Goal: Information Seeking & Learning: Learn about a topic

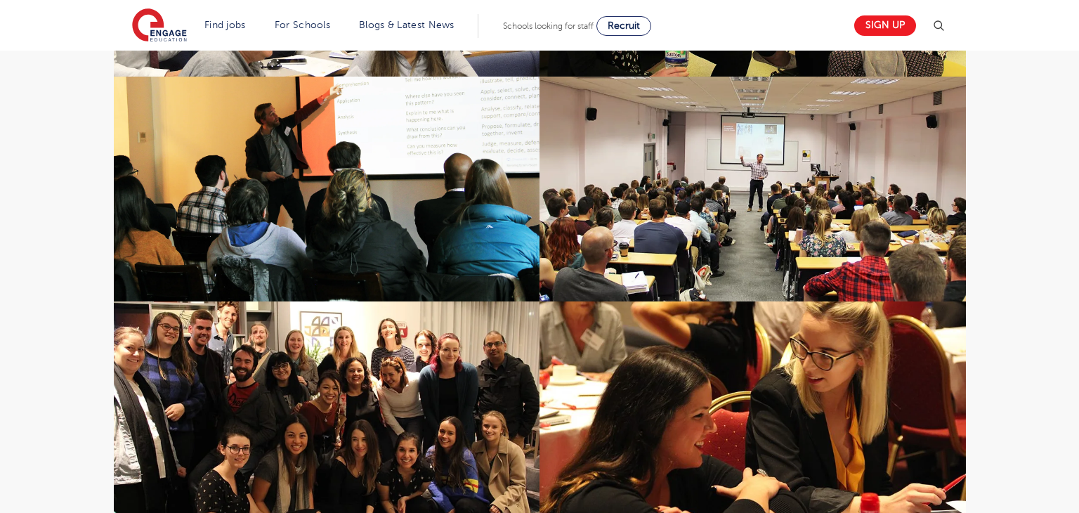
scroll to position [1172, 0]
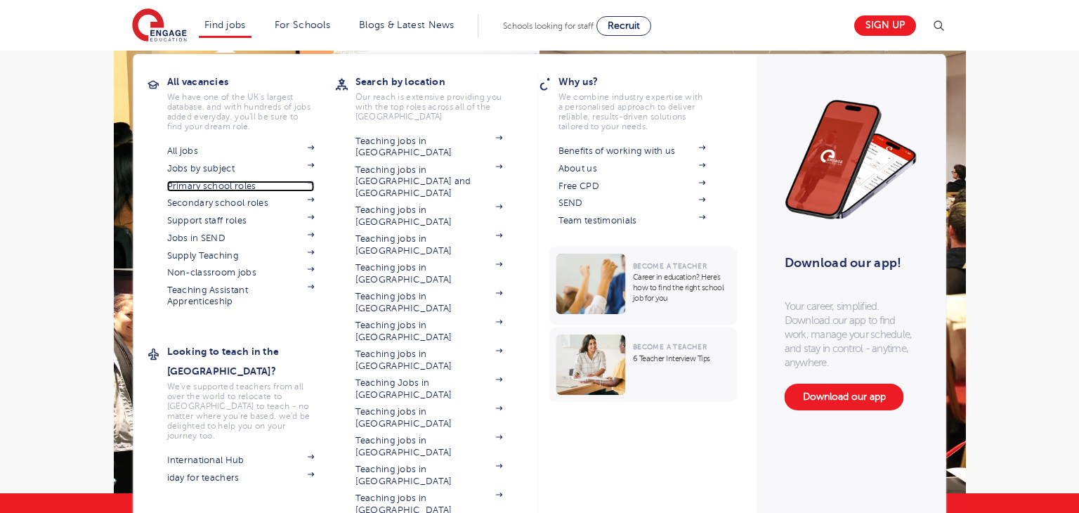
click at [245, 186] on link "Primary school roles" at bounding box center [241, 186] width 148 height 11
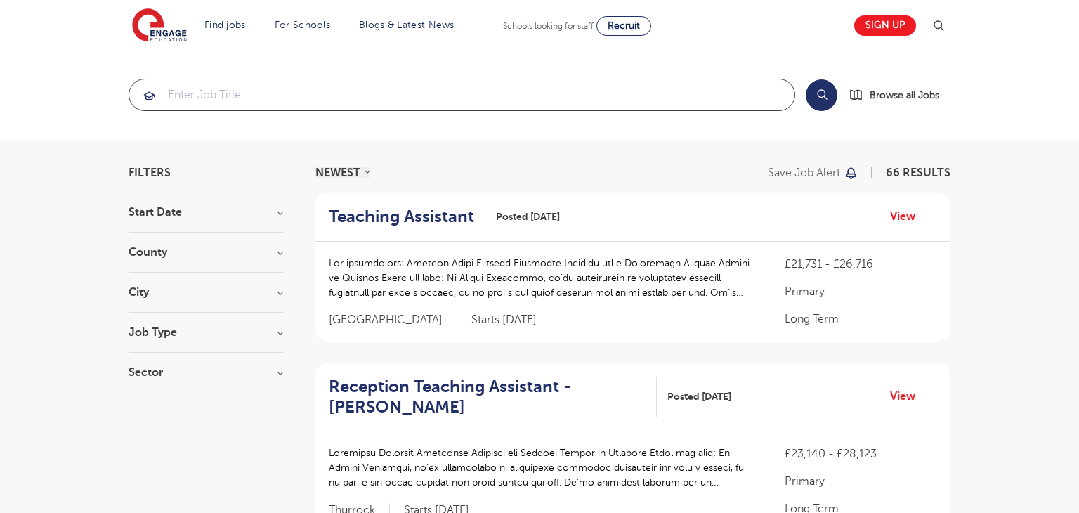
click at [336, 100] on input "search" at bounding box center [461, 94] width 665 height 31
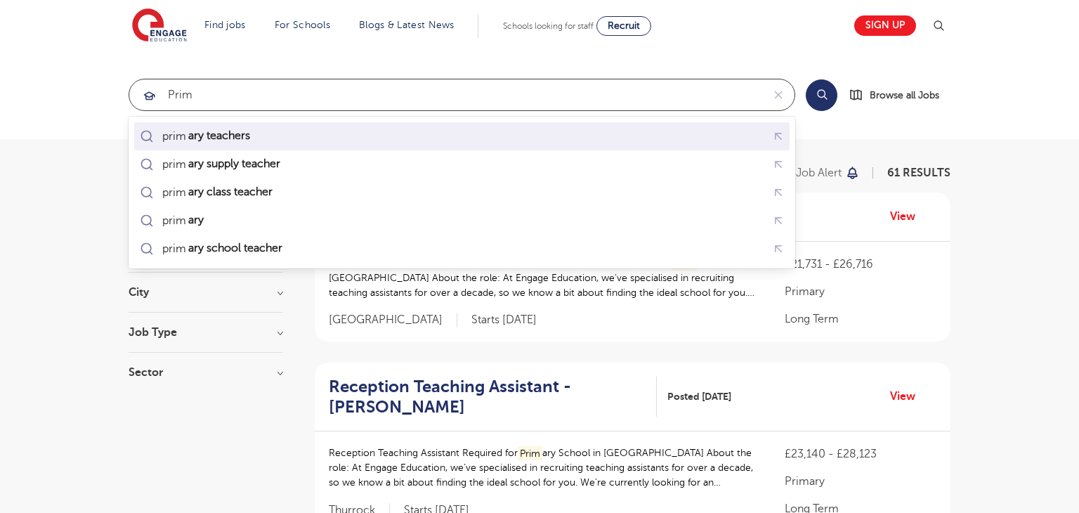
click at [332, 138] on div "prim ary teachers" at bounding box center [462, 136] width 650 height 22
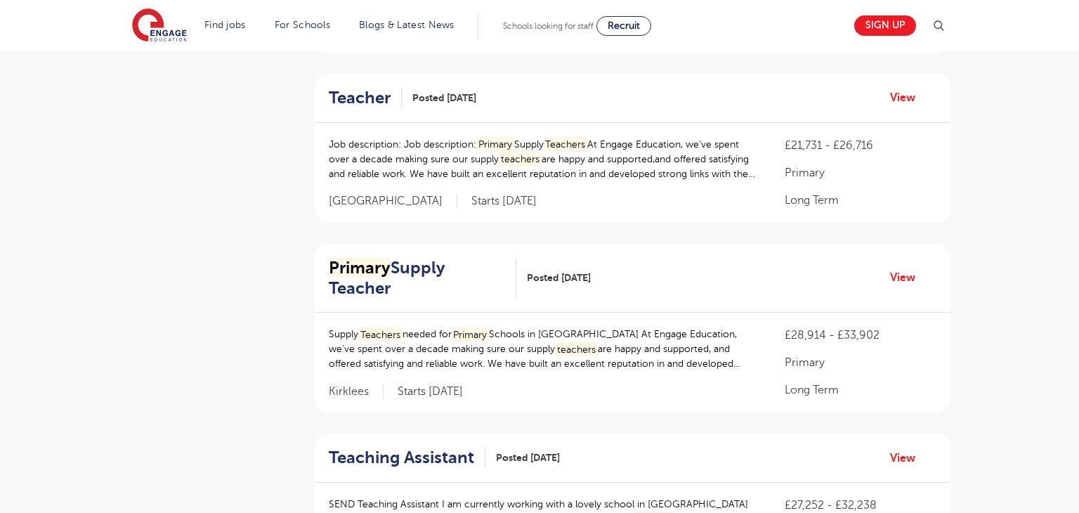
scroll to position [822, 0]
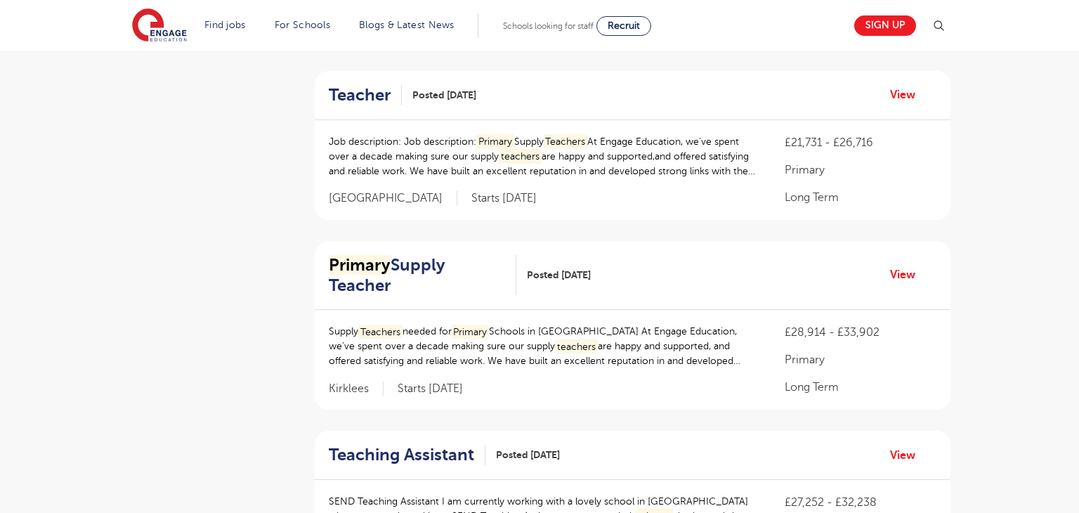
type input "primary teachers"
